Goal: Information Seeking & Learning: Compare options

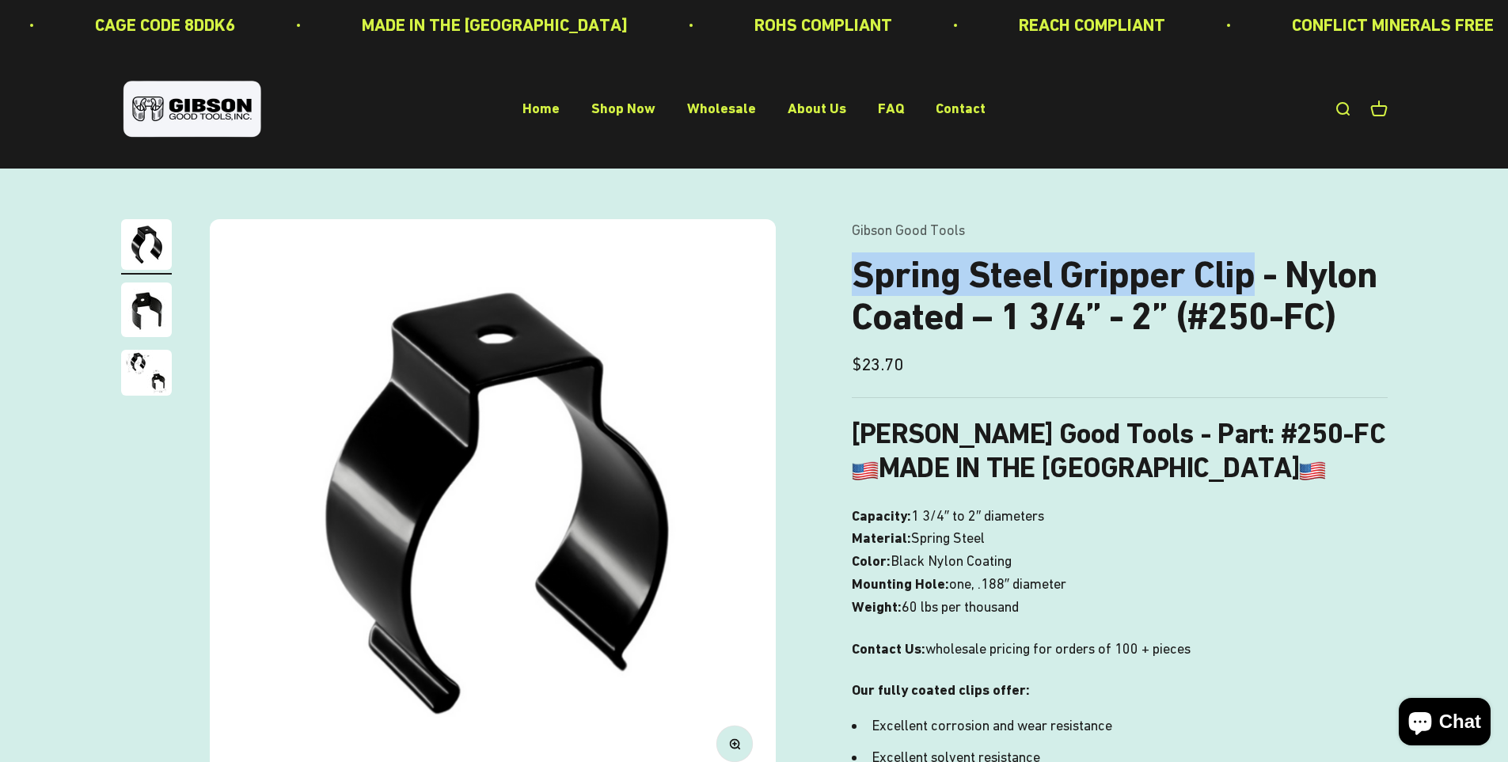
click at [1250, 278] on h1 "Spring Steel Gripper Clip - Nylon Coated – 1 3/4” - 2” (#250-FC)" at bounding box center [1120, 296] width 536 height 84
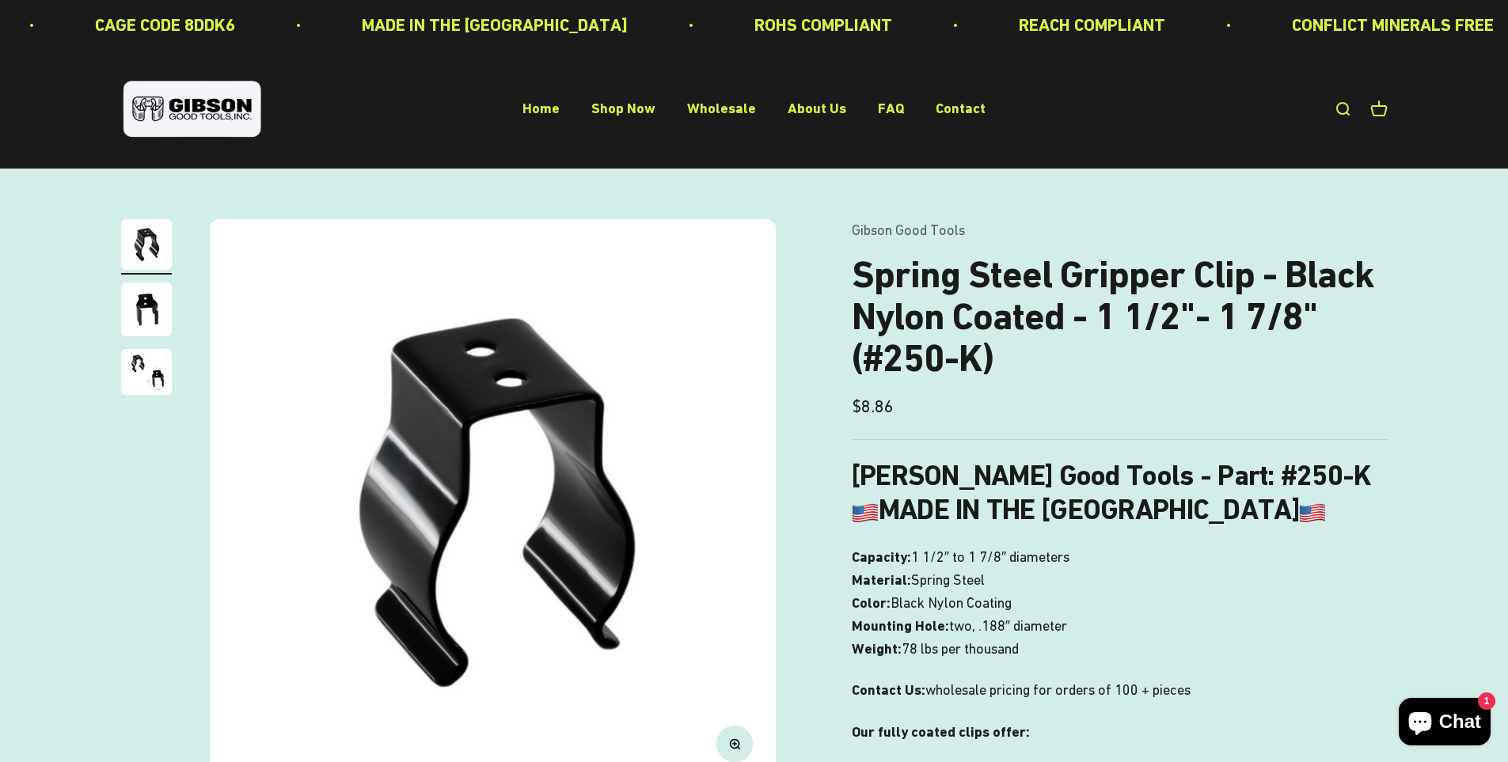
click at [140, 317] on img "Go to item 2" at bounding box center [146, 310] width 51 height 54
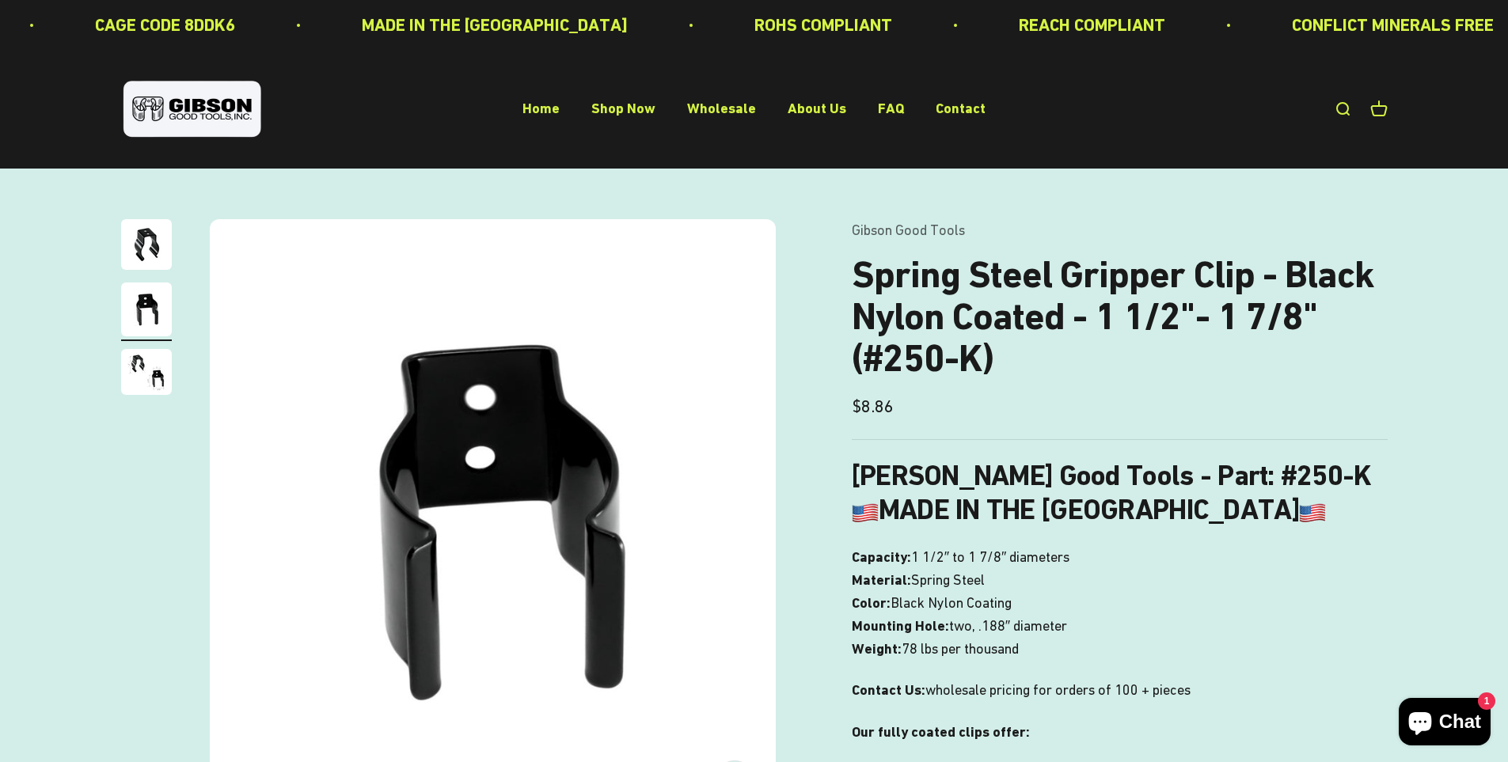
click at [154, 364] on img "Go to item 3" at bounding box center [146, 372] width 51 height 46
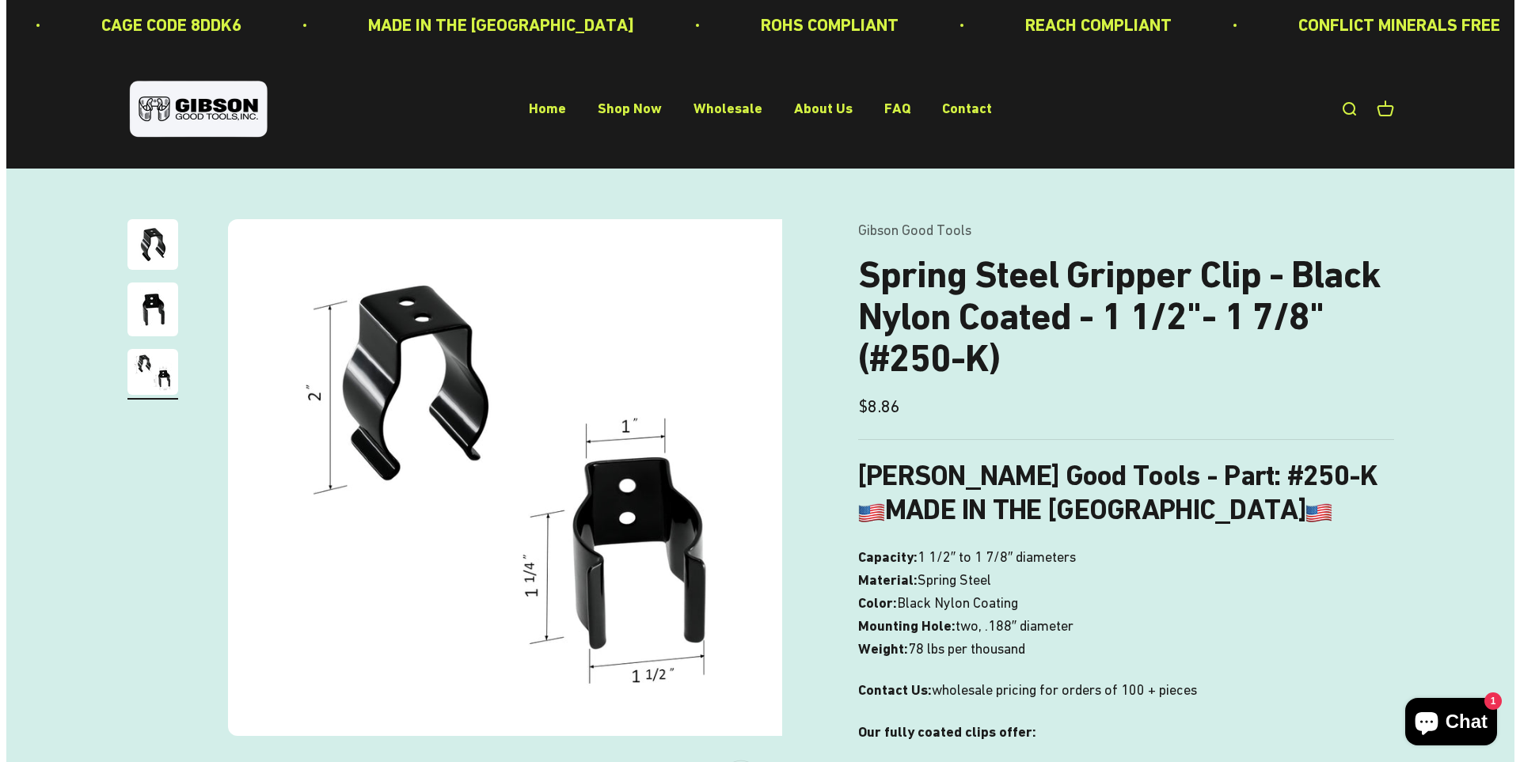
scroll to position [0, 1170]
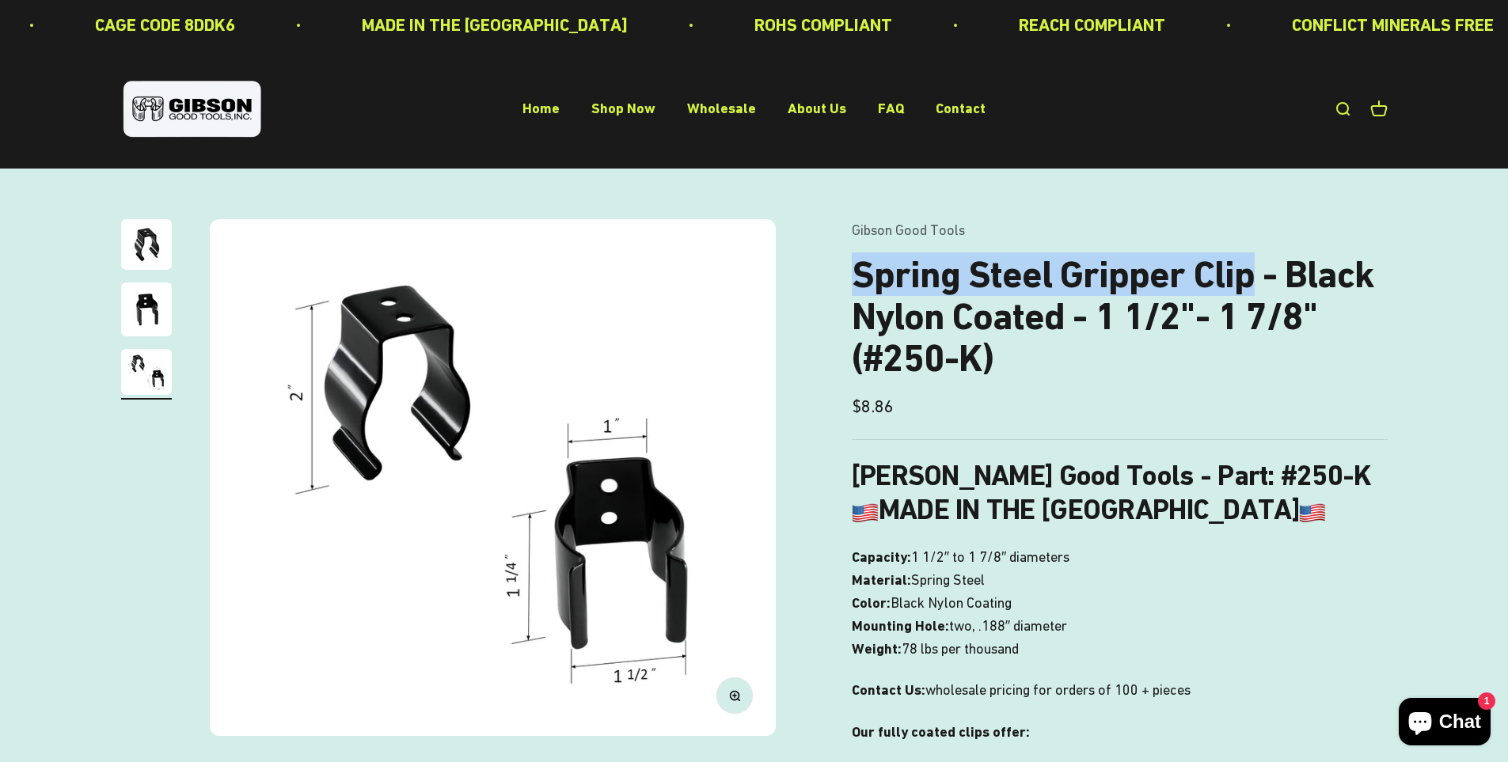
drag, startPoint x: 851, startPoint y: 275, endPoint x: 1247, endPoint y: 280, distance: 396.5
click at [1247, 280] on h1 "Spring Steel Gripper Clip - Black Nylon Coated - 1 1/2"- 1 7/8" (#250-K)" at bounding box center [1120, 316] width 536 height 125
copy h1 "Spring Steel Gripper Clip"
click at [1341, 104] on link "Open search" at bounding box center [1342, 109] width 17 height 17
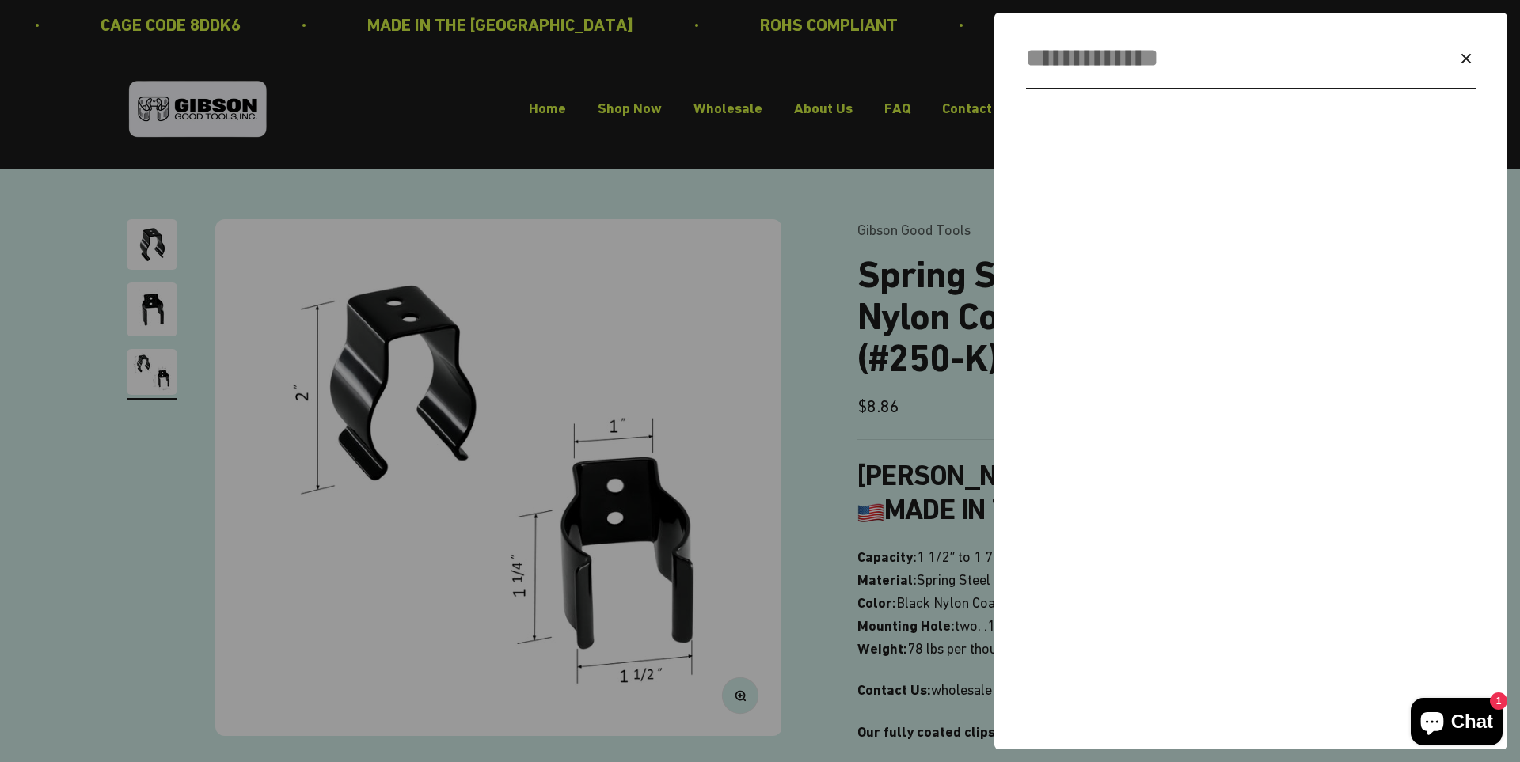
click at [1169, 56] on input "Search" at bounding box center [1213, 58] width 374 height 40
paste input "**********"
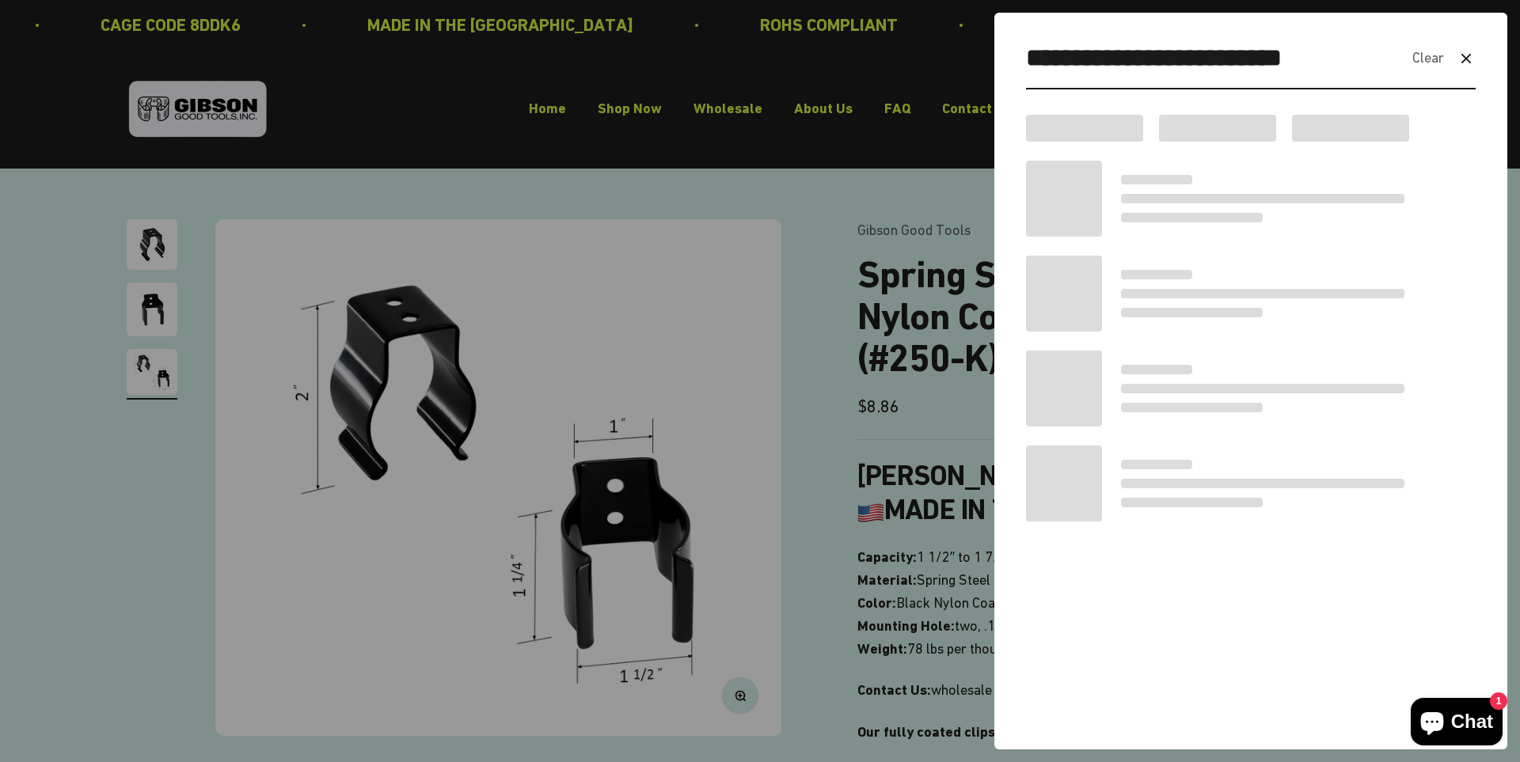
type input "**********"
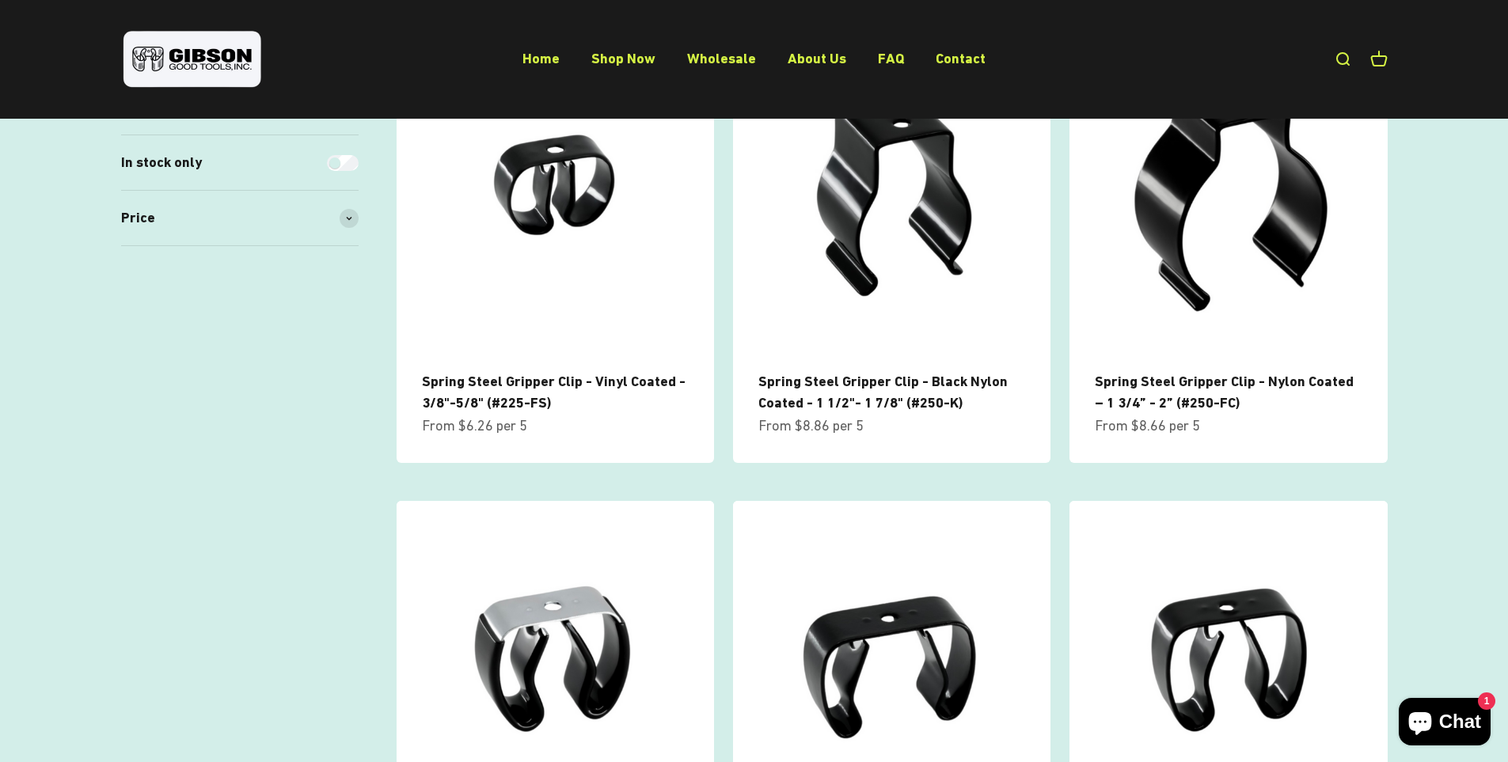
scroll to position [173, 0]
